Goal: Task Accomplishment & Management: Use online tool/utility

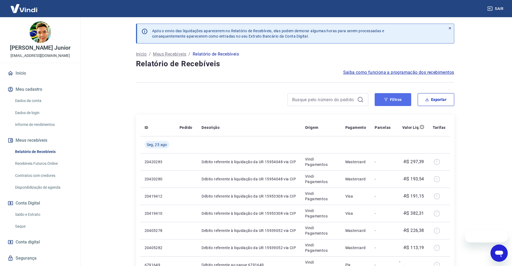
click at [402, 99] on button "Filtros" at bounding box center [393, 99] width 37 height 13
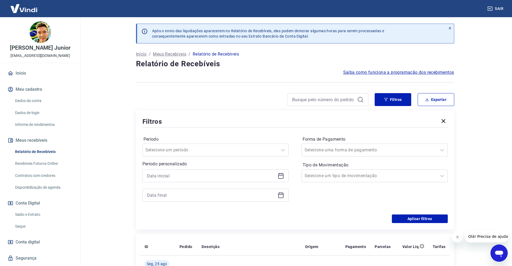
click at [282, 177] on icon at bounding box center [281, 176] width 6 height 6
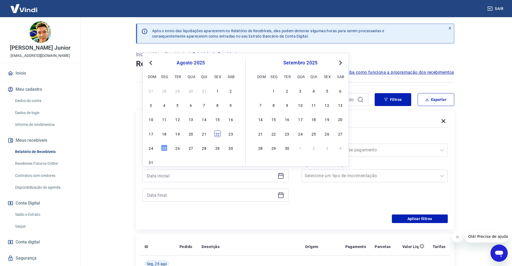
click at [220, 134] on div "22" at bounding box center [217, 134] width 6 height 6
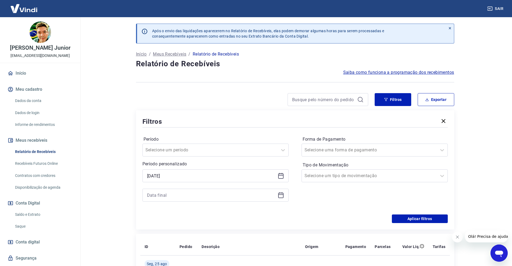
type input "[DATE]"
click at [283, 194] on icon at bounding box center [280, 195] width 5 height 5
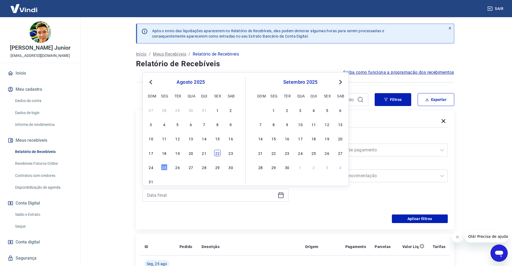
click at [219, 153] on div "22" at bounding box center [217, 153] width 6 height 6
type input "[DATE]"
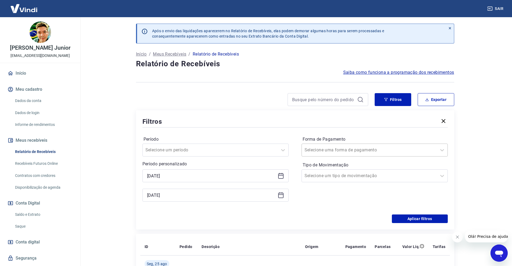
click at [411, 150] on div at bounding box center [368, 150] width 129 height 8
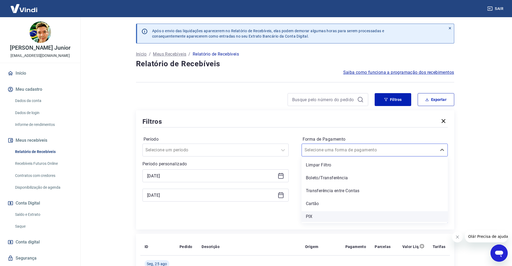
click at [314, 218] on div "PIX" at bounding box center [374, 216] width 146 height 11
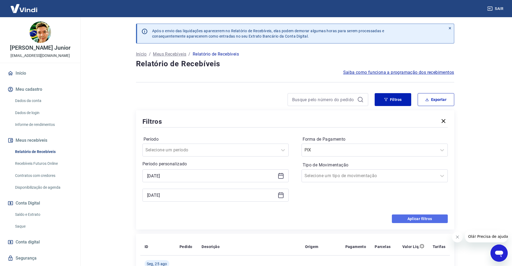
click at [405, 217] on button "Aplicar filtros" at bounding box center [420, 219] width 56 height 9
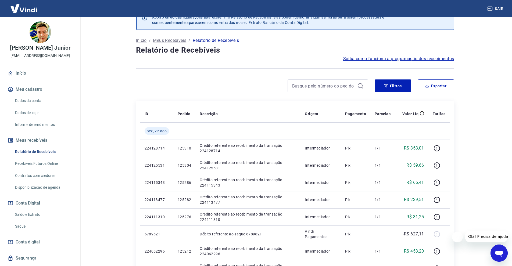
scroll to position [27, 0]
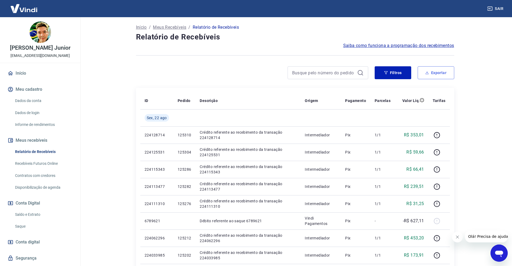
click at [440, 72] on button "Exportar" at bounding box center [436, 72] width 37 height 13
type input "[DATE]"
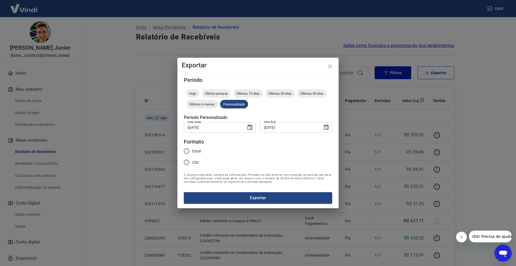
click at [186, 163] on input "CSV" at bounding box center [186, 162] width 11 height 11
radio input "true"
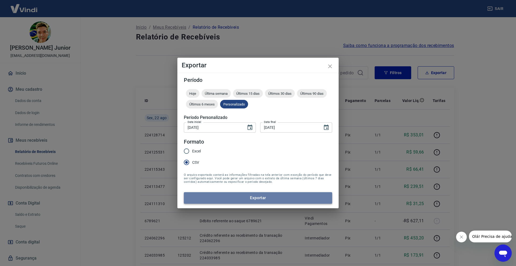
click at [226, 197] on button "Exportar" at bounding box center [258, 197] width 148 height 11
